Goal: Task Accomplishment & Management: Manage account settings

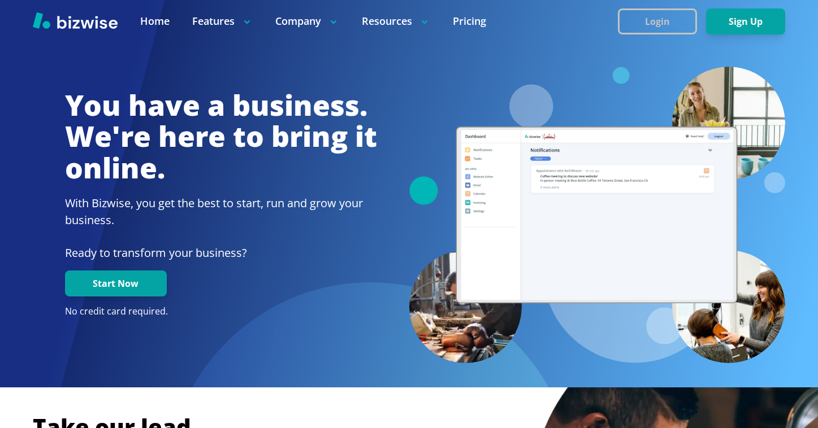
click at [639, 8] on button "Login" at bounding box center [657, 21] width 79 height 26
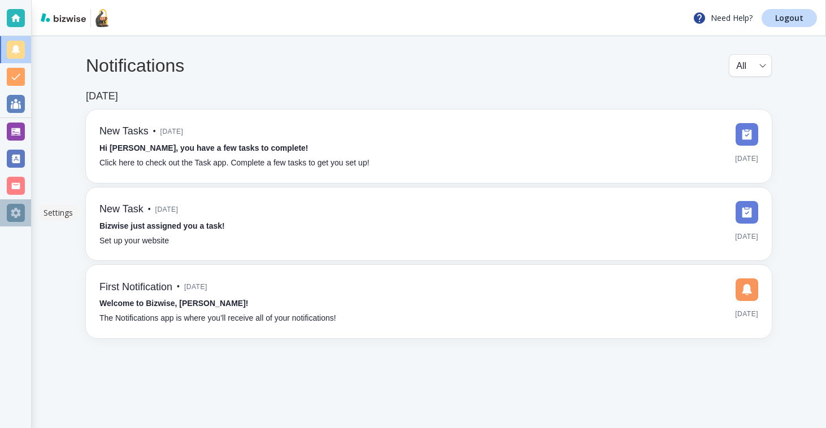
click at [17, 205] on div at bounding box center [16, 213] width 18 height 18
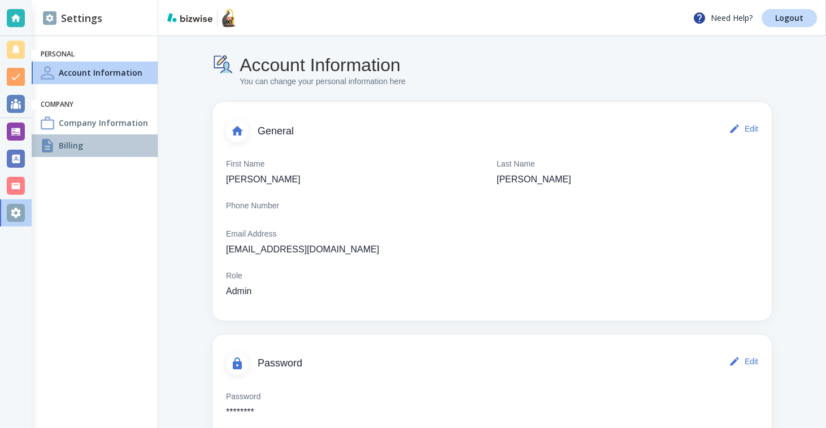
click at [81, 142] on h4 "Billing" at bounding box center [71, 146] width 24 height 12
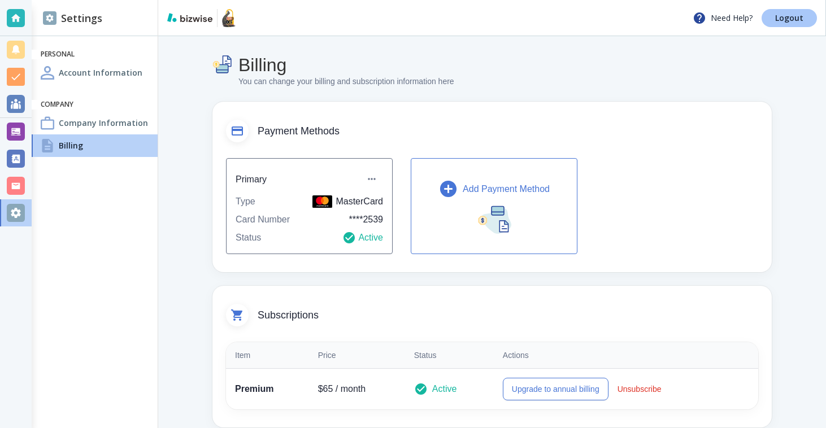
click at [787, 20] on p "Logout" at bounding box center [789, 18] width 28 height 8
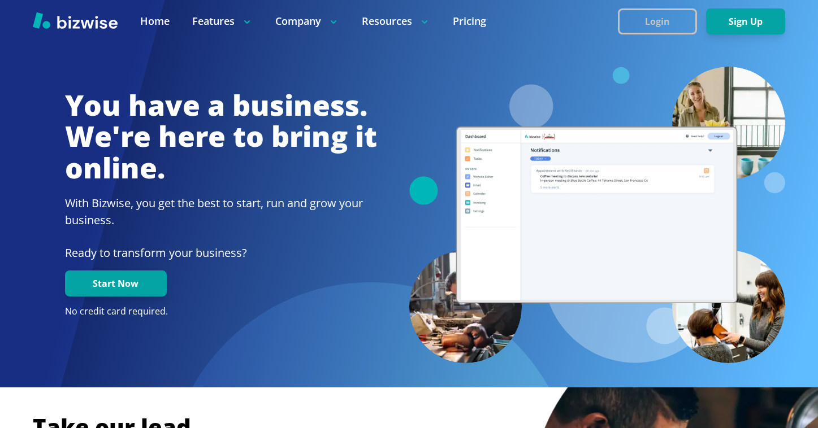
click at [669, 23] on button "Login" at bounding box center [657, 21] width 79 height 26
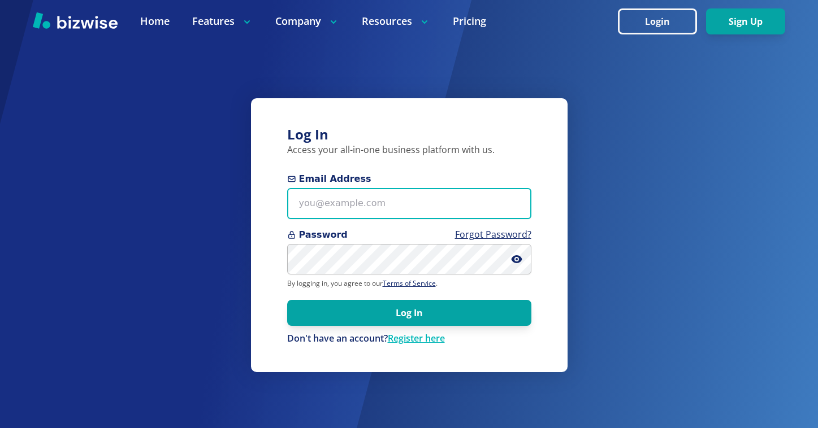
click at [468, 216] on input "Email Address" at bounding box center [409, 203] width 244 height 31
paste input "rich@clarite.com"
type input "rich@clarite.com"
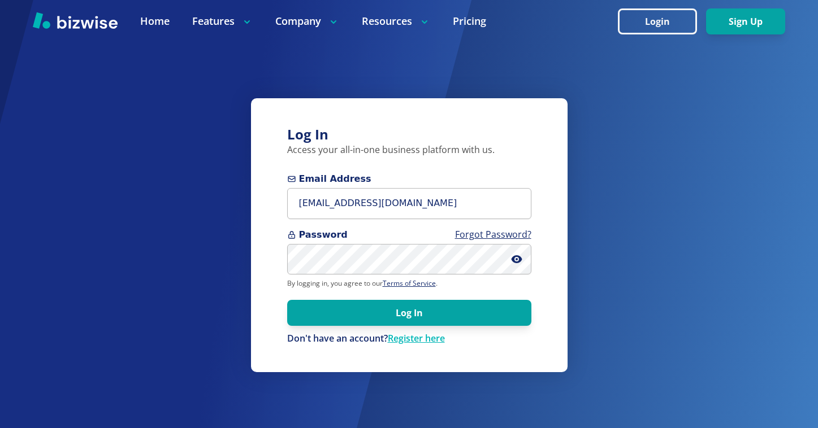
click at [375, 241] on div "Password Forgot Password?" at bounding box center [409, 251] width 244 height 47
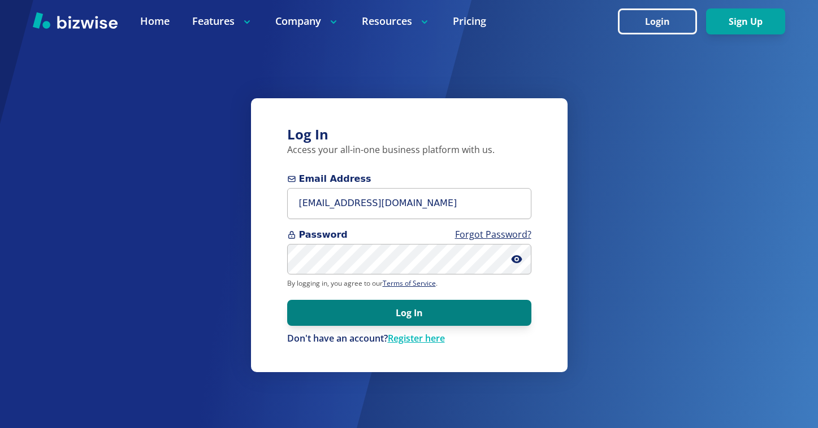
click at [389, 320] on button "Log In" at bounding box center [409, 313] width 244 height 26
